Goal: Task Accomplishment & Management: Use online tool/utility

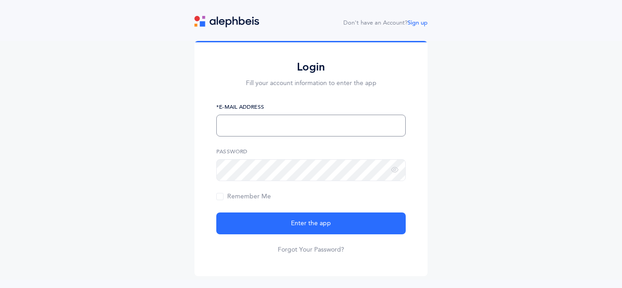
click at [261, 122] on input "text" at bounding box center [310, 126] width 189 height 22
type input "[EMAIL_ADDRESS][DOMAIN_NAME]"
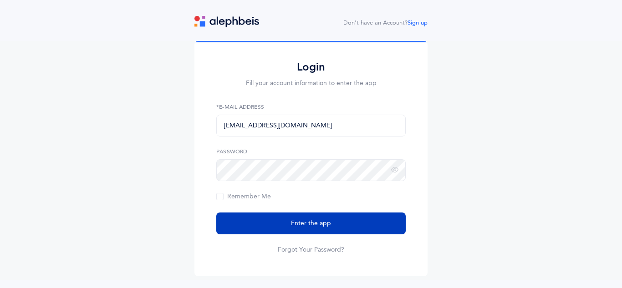
click at [276, 224] on button "Enter the app" at bounding box center [310, 224] width 189 height 22
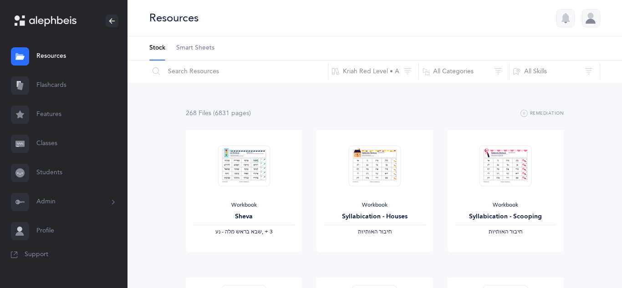
scroll to position [796, 0]
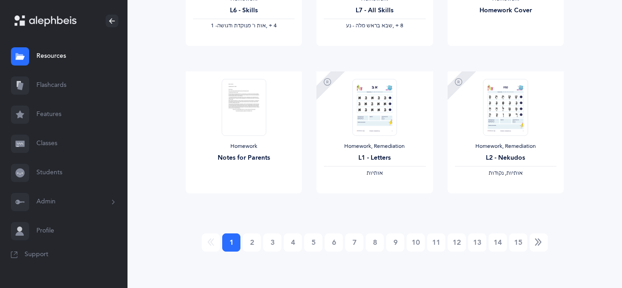
click at [54, 86] on link "Flashcards" at bounding box center [63, 85] width 127 height 29
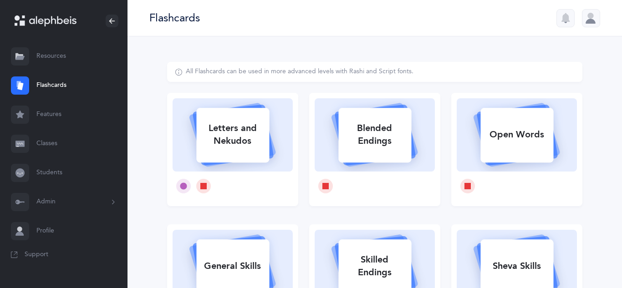
click at [590, 19] on div at bounding box center [591, 18] width 18 height 18
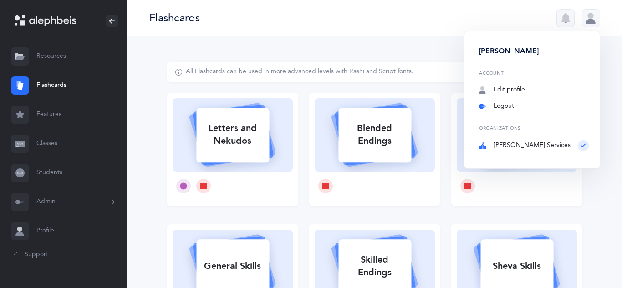
click at [525, 108] on link "Logout" at bounding box center [534, 106] width 110 height 9
